Goal: Check status: Check status

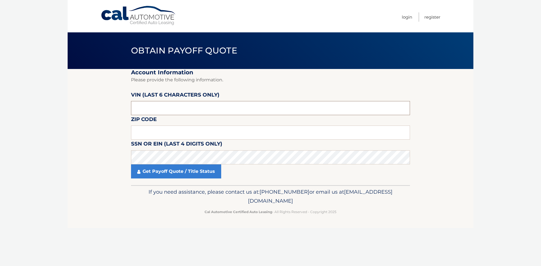
click at [152, 105] on input "text" at bounding box center [270, 108] width 279 height 14
type input "199831"
type input "18067"
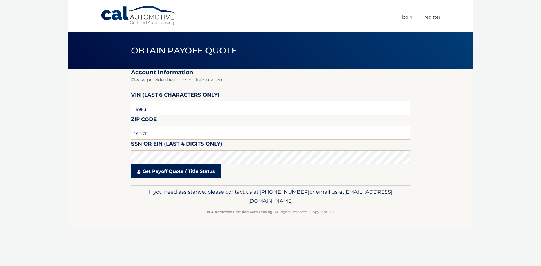
click at [183, 171] on link "Get Payoff Quote / Title Status" at bounding box center [176, 172] width 90 height 14
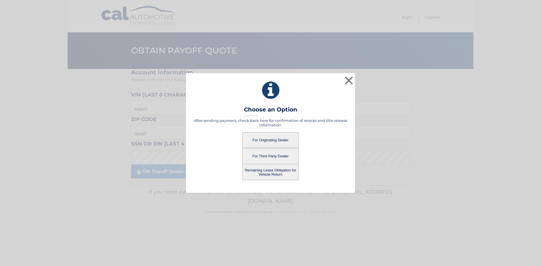
click at [266, 140] on button "For Originating Dealer" at bounding box center [270, 140] width 56 height 16
click at [266, 138] on button "For Originating Dealer" at bounding box center [270, 140] width 56 height 16
click at [274, 137] on button "For Originating Dealer" at bounding box center [270, 140] width 56 height 16
click at [271, 136] on button "For Originating Dealer" at bounding box center [270, 140] width 56 height 16
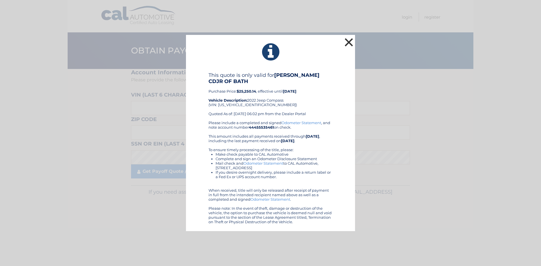
click at [349, 40] on button "×" at bounding box center [348, 42] width 11 height 11
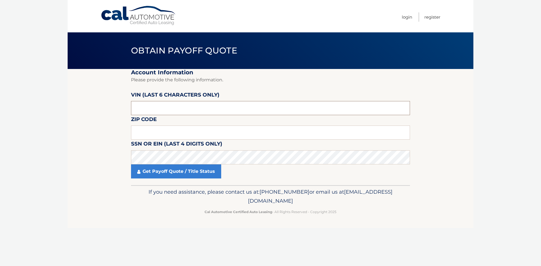
click at [137, 108] on input "text" at bounding box center [270, 108] width 279 height 14
type input "199831"
type input "18067"
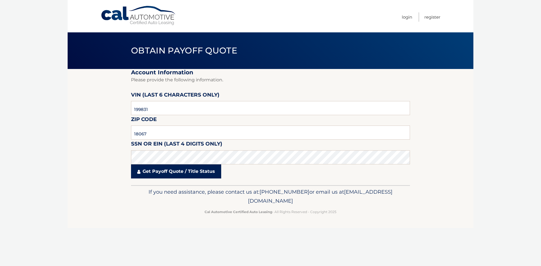
click at [156, 172] on link "Get Payoff Quote / Title Status" at bounding box center [176, 172] width 90 height 14
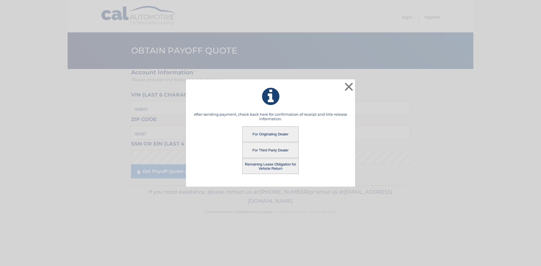
click at [270, 167] on button "Remaining Lease Obligation for Vehicle Return" at bounding box center [270, 167] width 56 height 16
click at [266, 133] on button "For Originating Dealer" at bounding box center [270, 135] width 56 height 16
click at [273, 166] on button "Remaining Lease Obligation for Vehicle Return" at bounding box center [270, 167] width 56 height 16
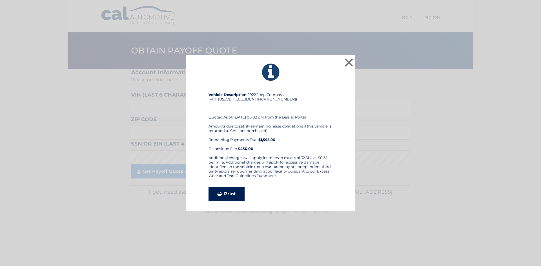
click at [229, 192] on link "Print" at bounding box center [227, 194] width 36 height 14
